Goal: Task Accomplishment & Management: Use online tool/utility

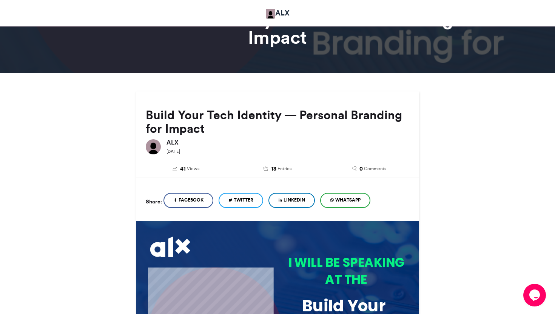
scroll to position [48, 0]
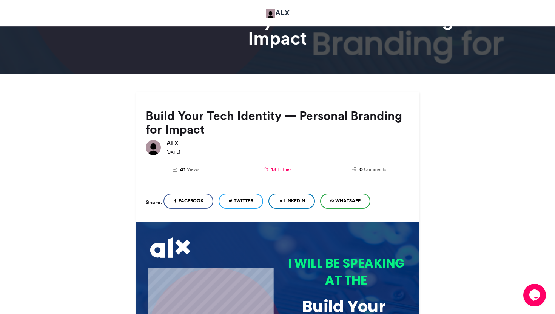
click at [284, 169] on span "Entries" at bounding box center [284, 169] width 14 height 7
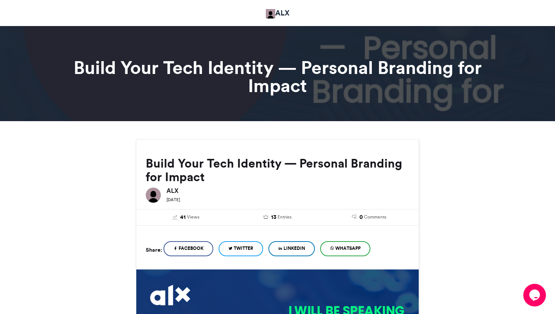
click at [284, 12] on link "ALX" at bounding box center [278, 13] width 24 height 11
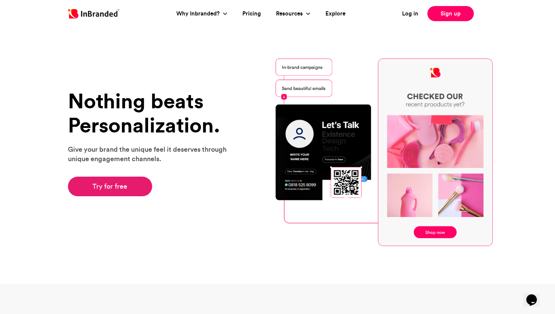
click at [135, 192] on link "Try for free" at bounding box center [110, 187] width 84 height 20
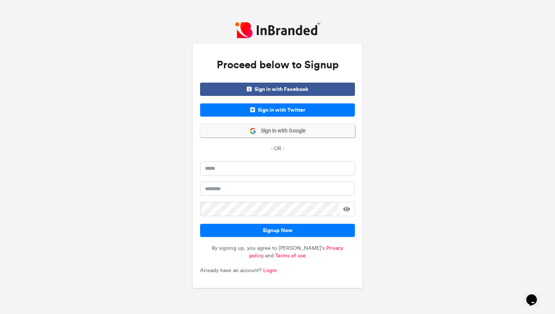
click at [280, 129] on span "Sign in with Google" at bounding box center [280, 131] width 49 height 8
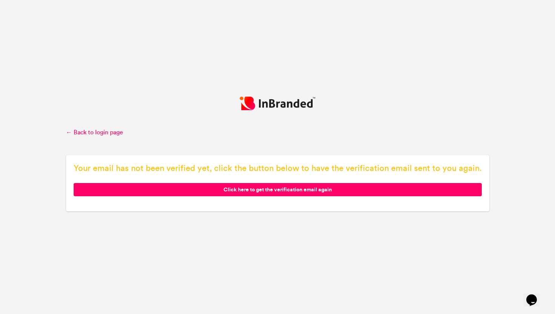
click at [304, 189] on span "Click here to get the verification email again" at bounding box center [278, 189] width 408 height 13
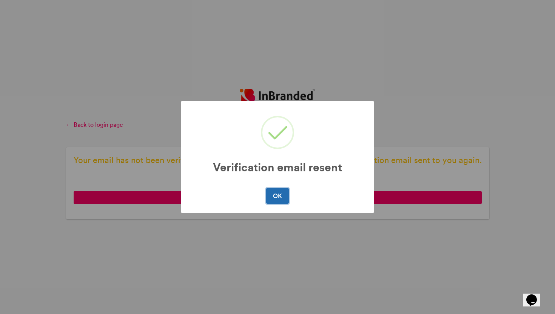
click at [281, 197] on button "OK" at bounding box center [277, 196] width 22 height 16
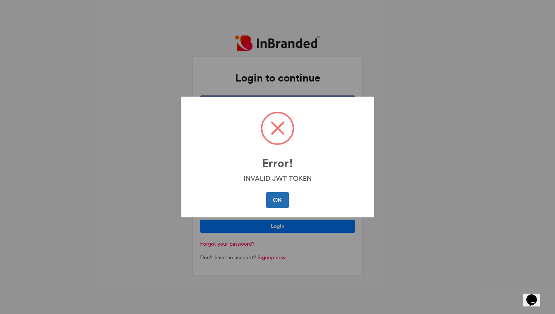
click at [281, 200] on button "OK" at bounding box center [277, 200] width 22 height 16
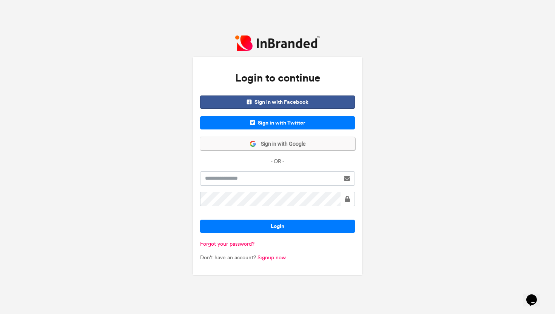
click at [267, 143] on span "Sign in with Google" at bounding box center [280, 144] width 49 height 8
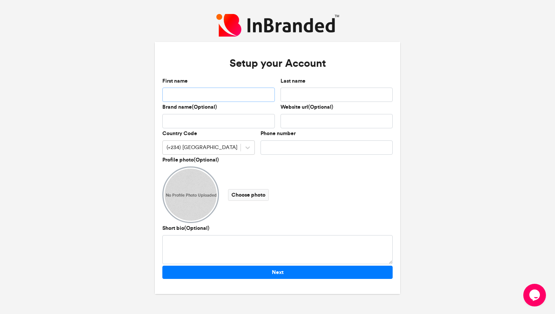
click at [221, 88] on input "First name" at bounding box center [218, 95] width 112 height 14
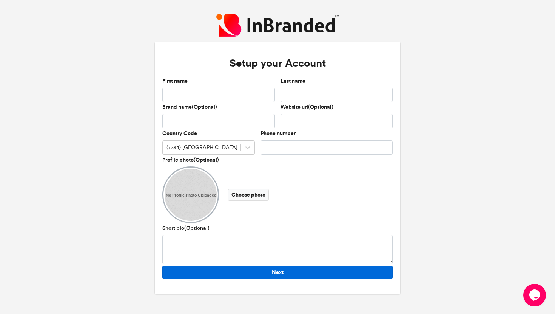
click at [278, 273] on button "Next" at bounding box center [277, 272] width 230 height 13
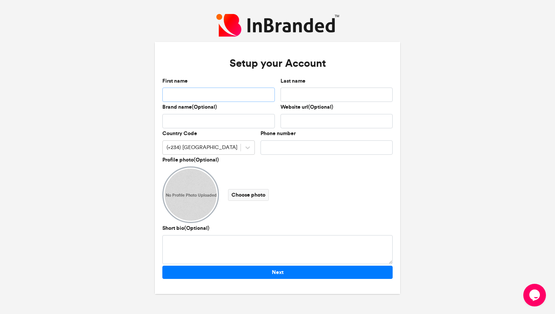
click at [214, 95] on input "First name" at bounding box center [218, 95] width 112 height 14
type input "*"
click at [291, 98] on input "Last name" at bounding box center [336, 95] width 112 height 14
type input "*"
click at [229, 123] on input "Brand name(Optional)" at bounding box center [218, 121] width 112 height 14
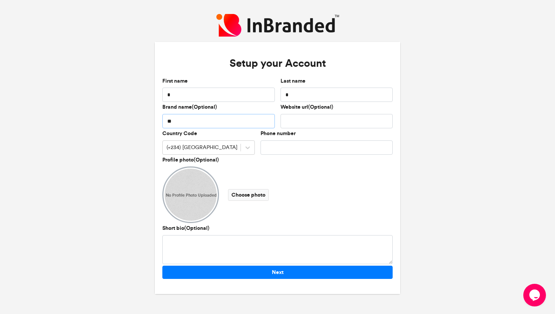
type input "*"
type input "***"
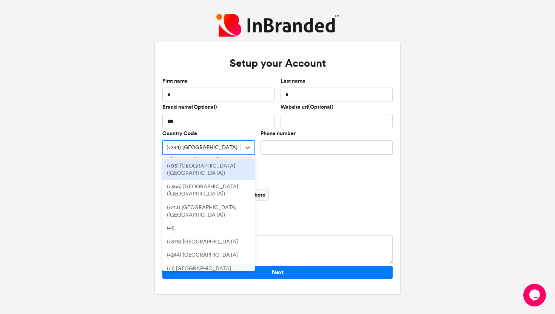
click at [198, 140] on div "(+234) Nigeria" at bounding box center [208, 147] width 92 height 14
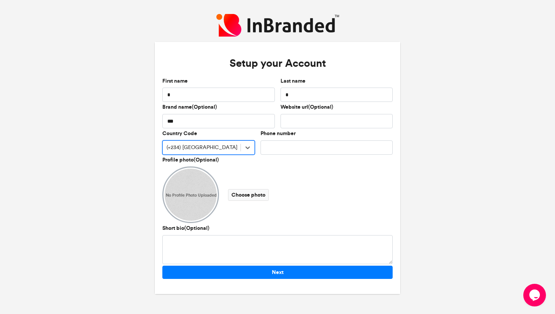
click at [201, 147] on div "(+234) Nigeria" at bounding box center [202, 147] width 78 height 12
click at [267, 149] on input "Phone number" at bounding box center [326, 147] width 132 height 14
click at [176, 146] on div "(+234) Nigeria" at bounding box center [201, 148] width 71 height 8
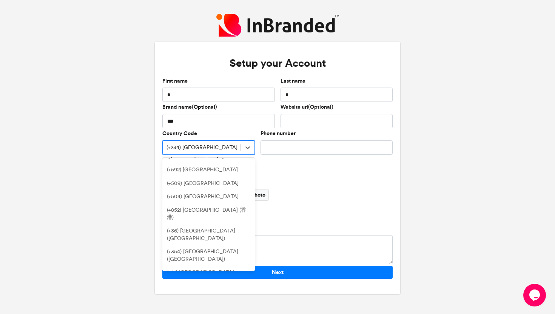
scroll to position [1572, 0]
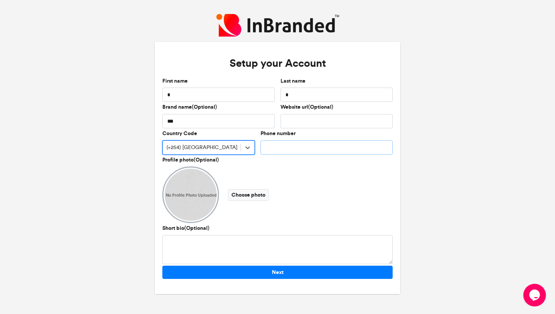
click at [279, 152] on input "Phone number" at bounding box center [326, 147] width 132 height 14
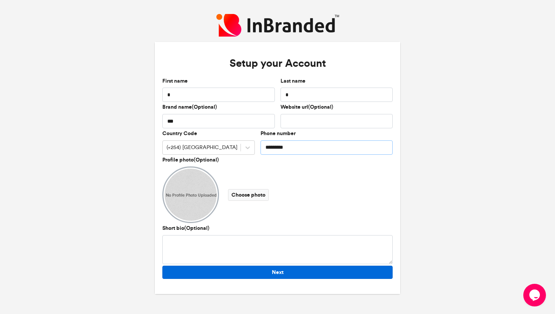
type input "*********"
click at [293, 271] on button "Next" at bounding box center [277, 272] width 230 height 13
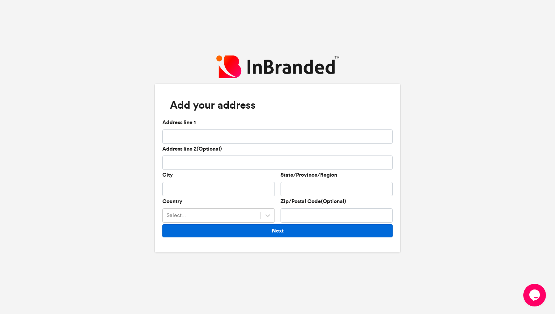
click at [286, 229] on button "Next" at bounding box center [277, 230] width 230 height 13
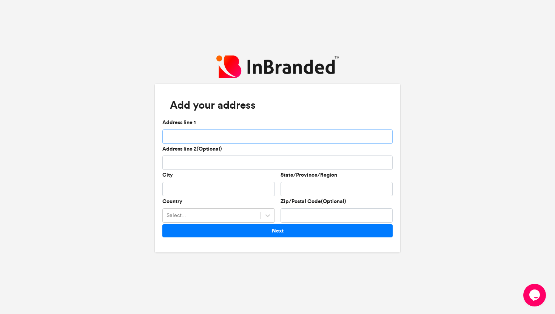
click at [239, 140] on input "Address line 1" at bounding box center [277, 136] width 230 height 14
type input "***"
click at [211, 189] on input "City" at bounding box center [218, 189] width 112 height 14
type input "*******"
click at [336, 190] on input "State/Province/Region" at bounding box center [336, 189] width 112 height 14
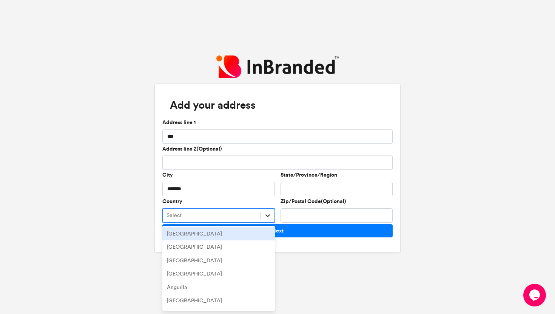
click at [268, 215] on icon at bounding box center [267, 215] width 5 height 3
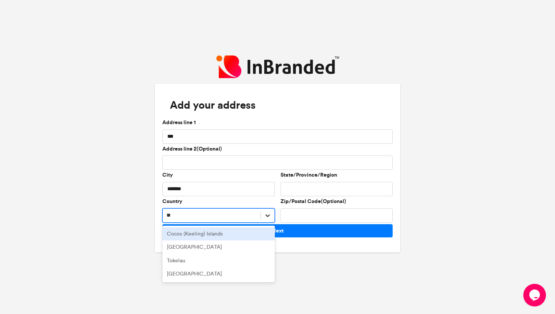
type input "***"
click at [246, 236] on div "Kenya" at bounding box center [218, 234] width 112 height 14
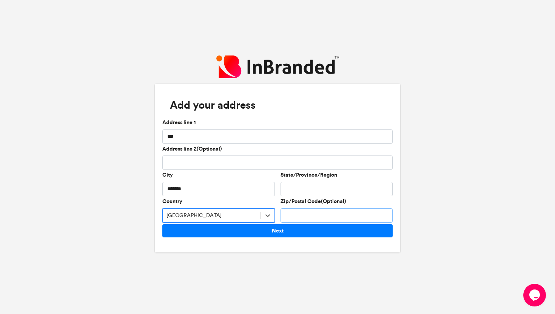
click at [298, 216] on input "Zip/Postal Code(Optional)" at bounding box center [336, 215] width 112 height 14
type input "*****"
click at [298, 190] on input "State/Province/Region" at bounding box center [336, 189] width 112 height 14
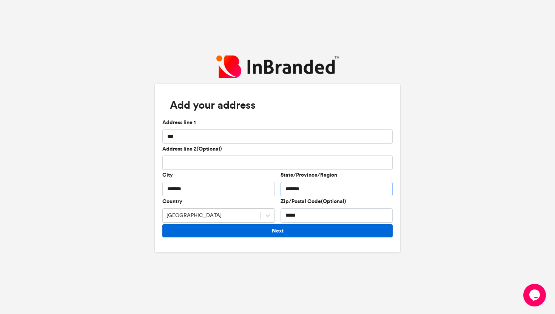
type input "*******"
click at [293, 233] on button "Next" at bounding box center [277, 230] width 230 height 13
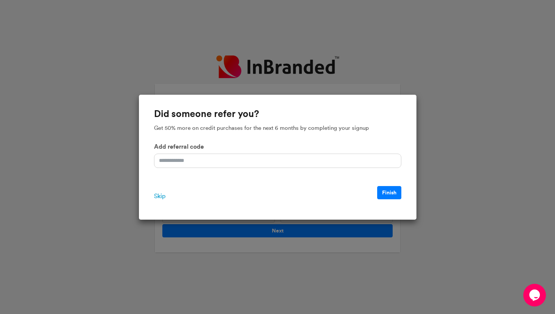
click at [161, 194] on span "Skip" at bounding box center [159, 196] width 11 height 9
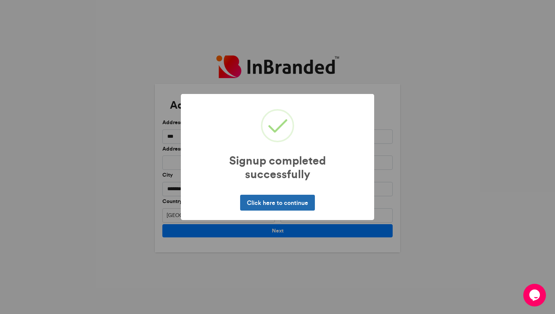
click at [263, 205] on button "Click here to continue" at bounding box center [277, 203] width 74 height 16
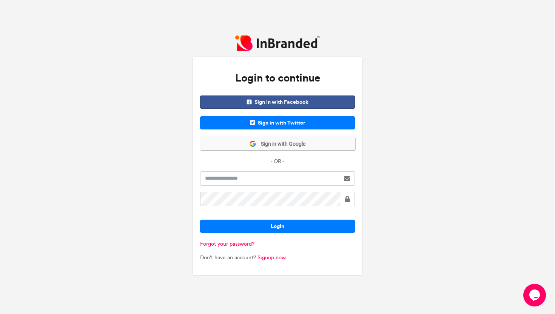
click at [280, 143] on span "Sign in with Google" at bounding box center [280, 144] width 49 height 8
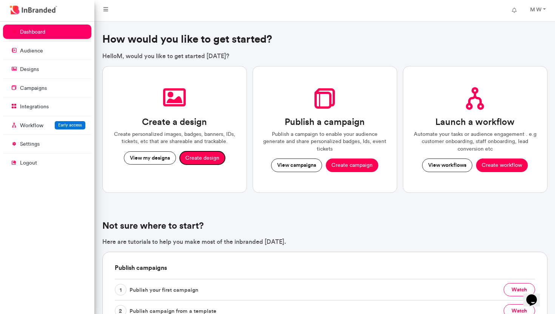
click at [207, 158] on button "Create design" at bounding box center [202, 158] width 45 height 14
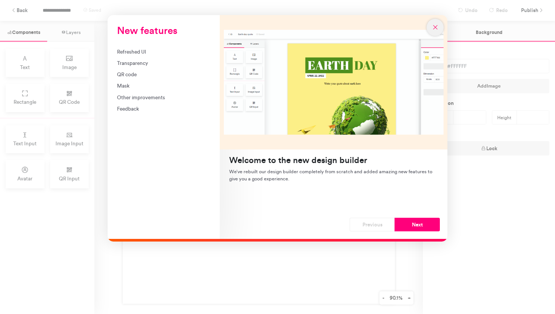
click at [435, 27] on icon "New features" at bounding box center [435, 27] width 7 height 7
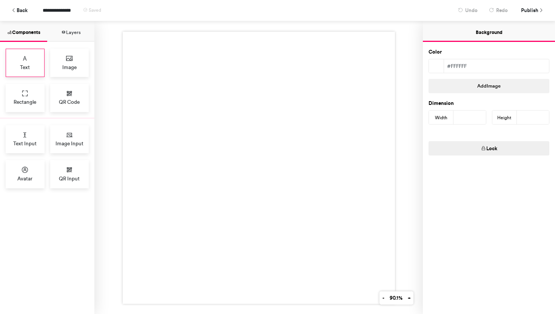
click at [30, 65] on div "Text" at bounding box center [25, 63] width 39 height 28
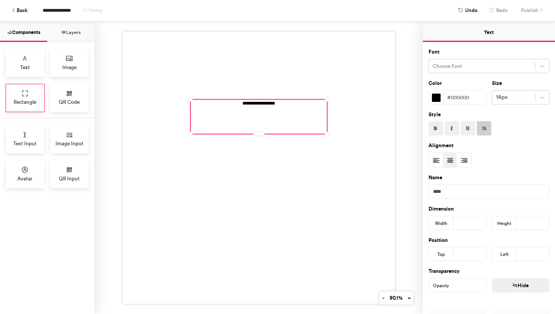
click at [31, 99] on span "Rectangle" at bounding box center [25, 102] width 23 height 8
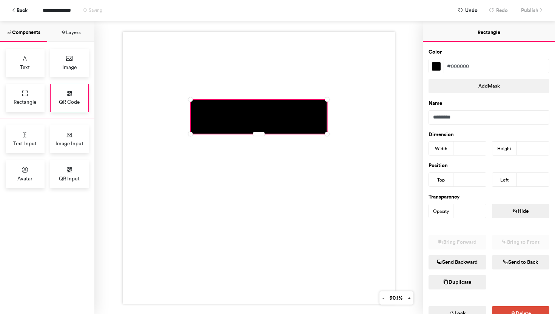
click at [68, 94] on icon at bounding box center [70, 94] width 8 height 8
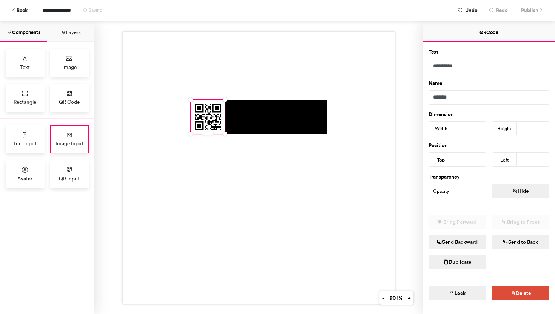
click at [63, 141] on span "Image Input" at bounding box center [69, 144] width 28 height 8
